Goal: Information Seeking & Learning: Learn about a topic

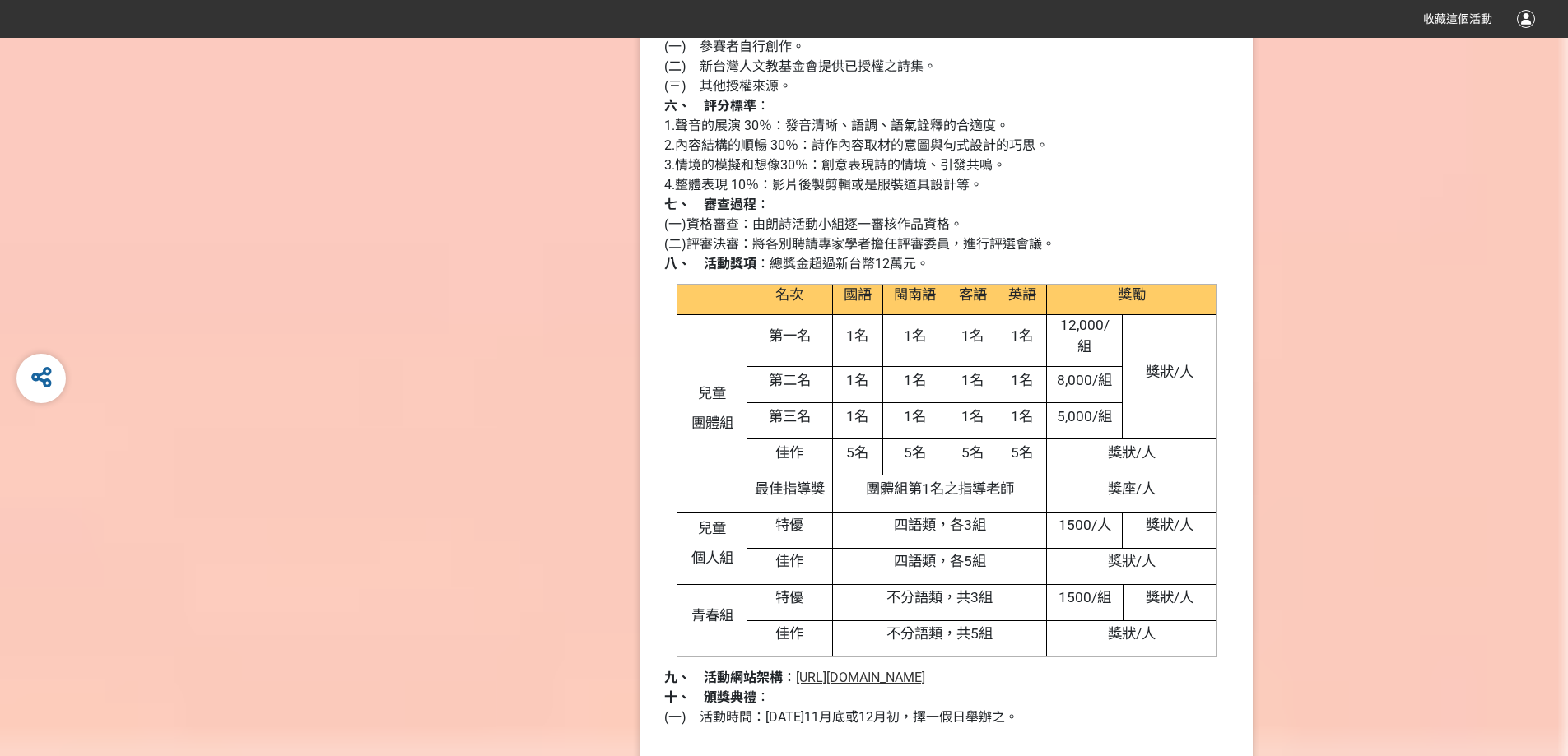
scroll to position [1893, 0]
drag, startPoint x: 688, startPoint y: 186, endPoint x: 973, endPoint y: 184, distance: 285.0
click at [973, 184] on span "4.整體表現 10％：影片後製剪輯或是服裝道具設計等。" at bounding box center [823, 183] width 318 height 15
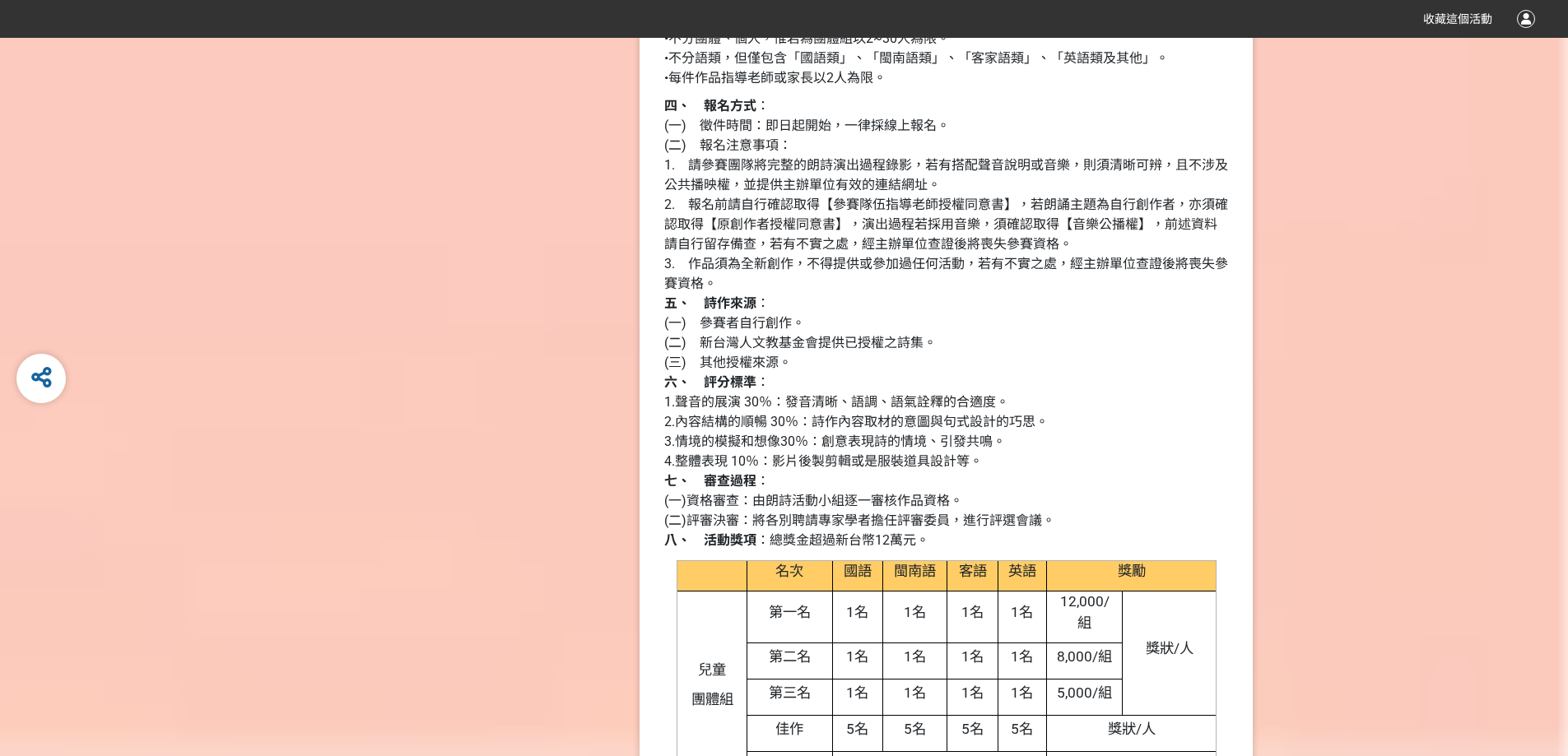
scroll to position [2037, 0]
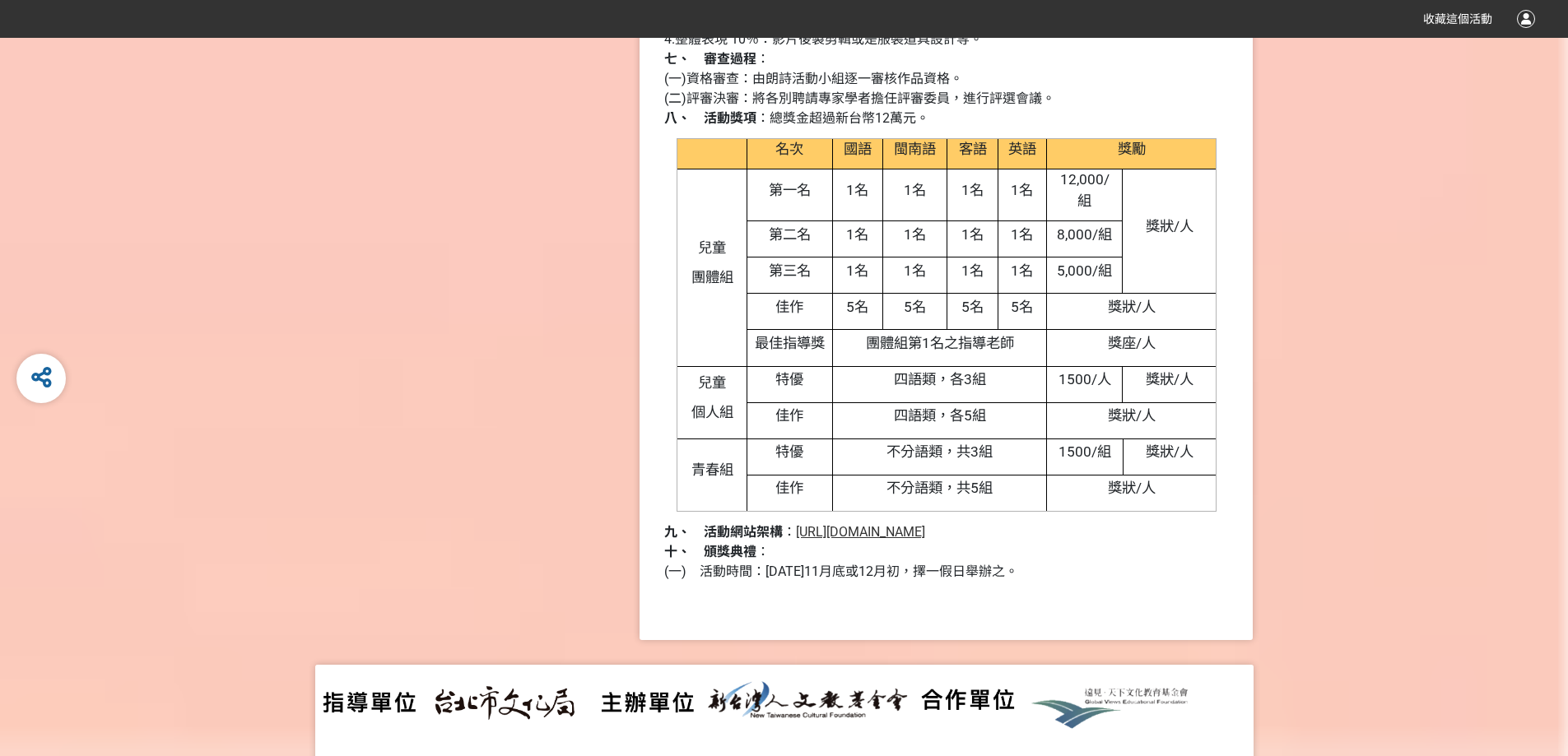
click at [866, 529] on span "[URL][DOMAIN_NAME]" at bounding box center [860, 532] width 130 height 15
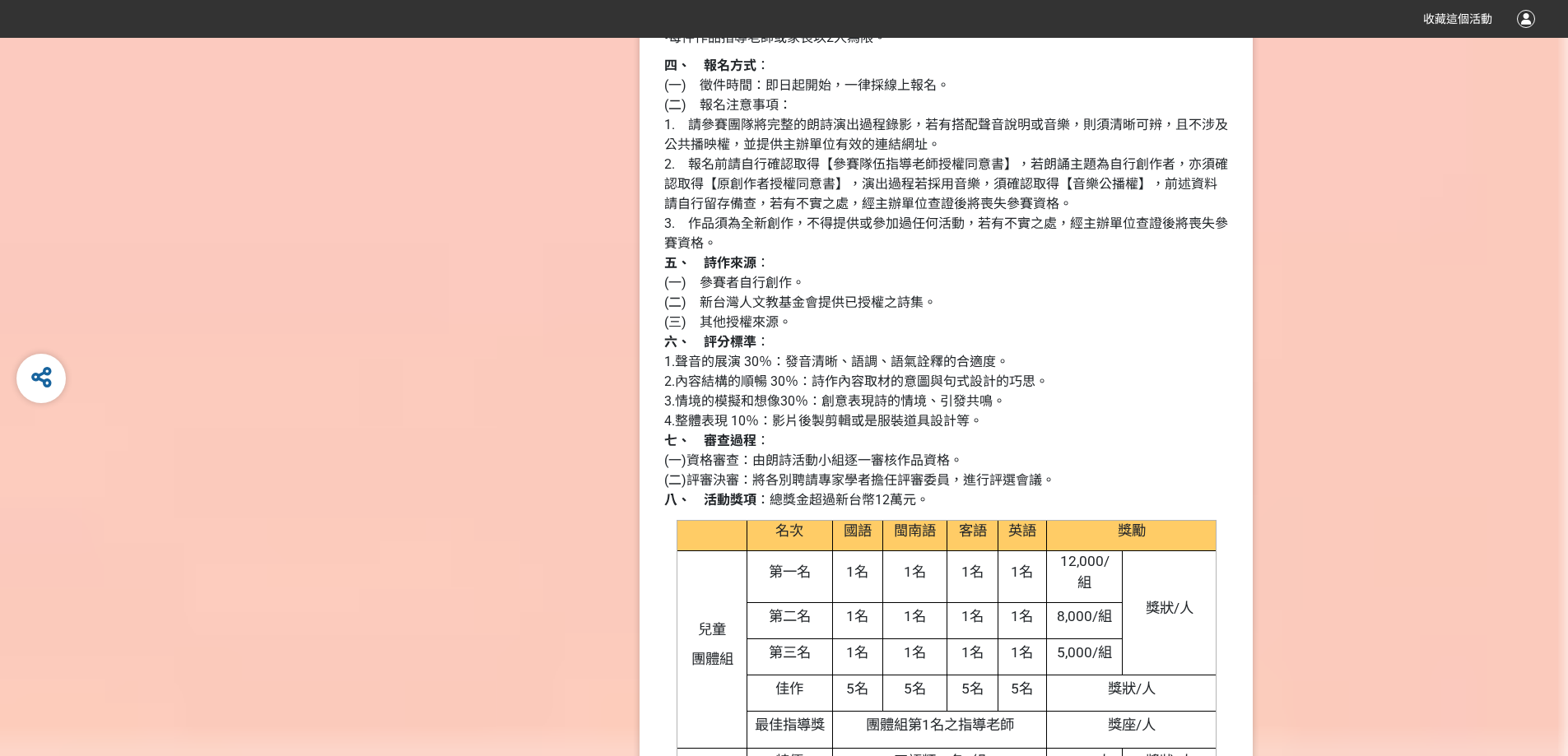
scroll to position [1625, 0]
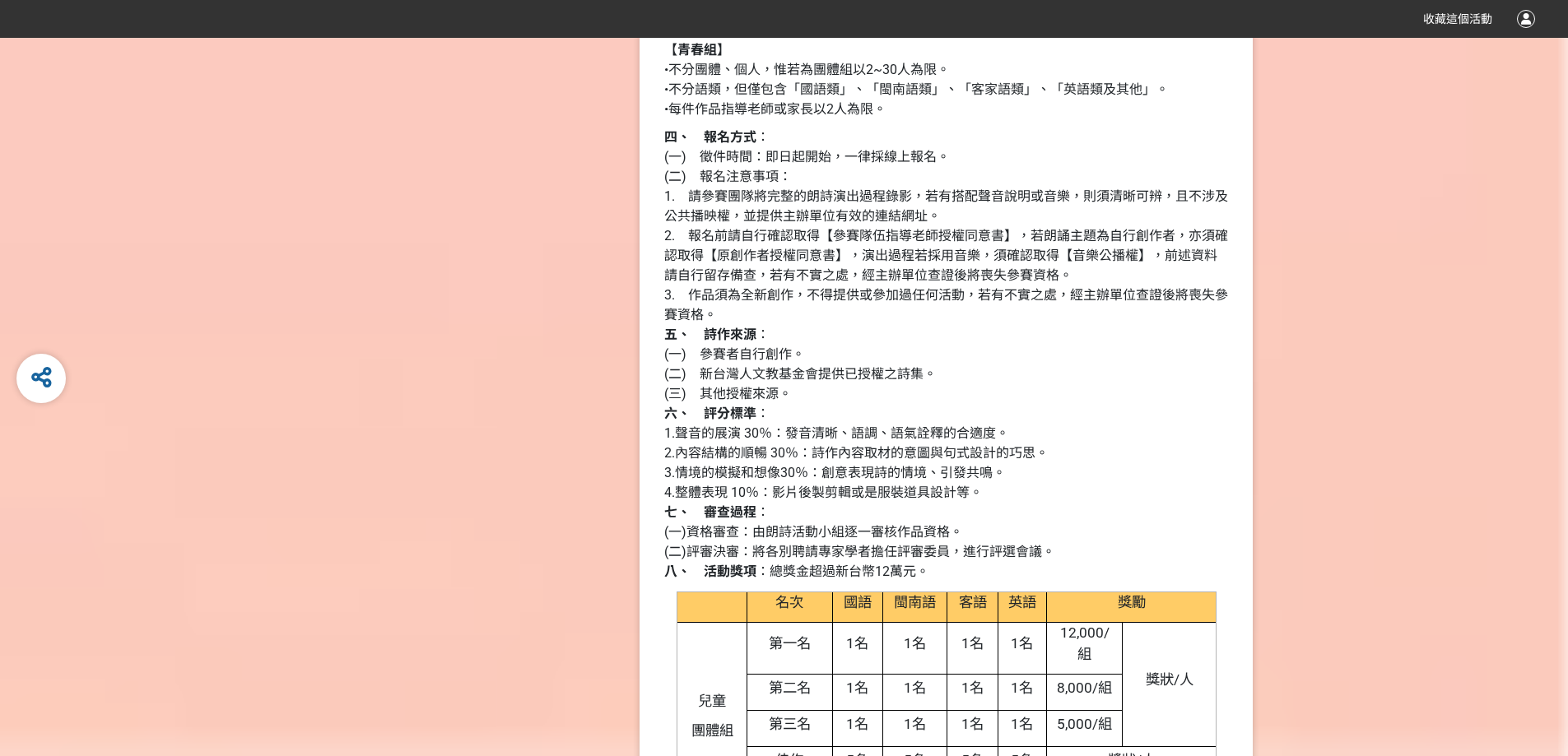
scroll to position [1873, 0]
